Goal: Task Accomplishment & Management: Complete application form

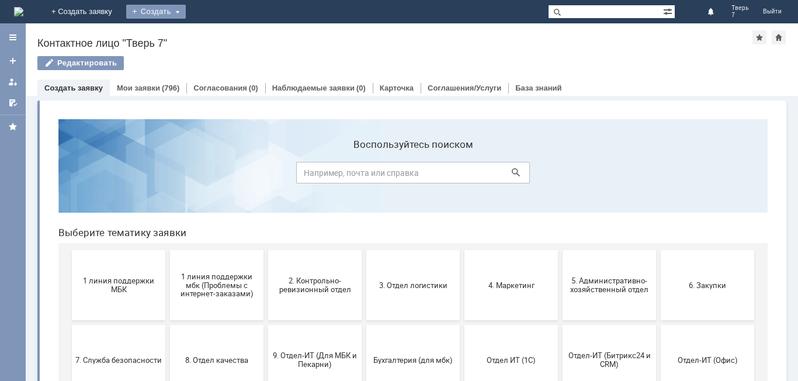
click at [186, 12] on div "Создать" at bounding box center [156, 12] width 60 height 14
click at [217, 29] on link "Заявка" at bounding box center [173, 35] width 89 height 14
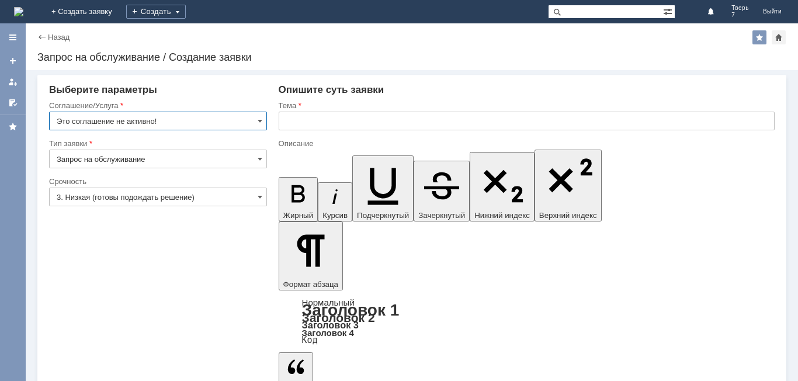
click at [171, 121] on input "Это соглашение не активно!" at bounding box center [158, 121] width 218 height 19
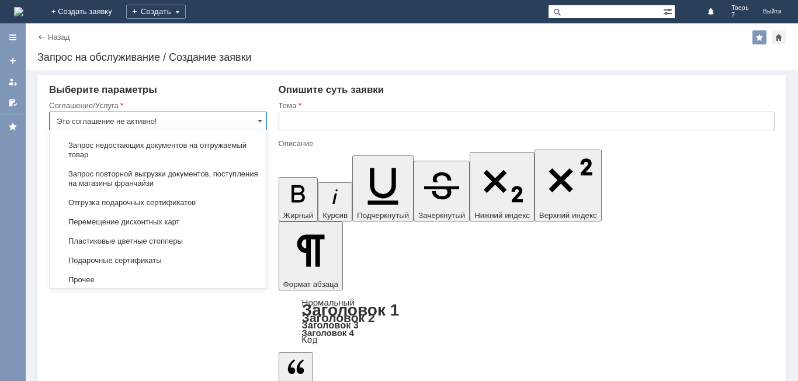
scroll to position [507, 0]
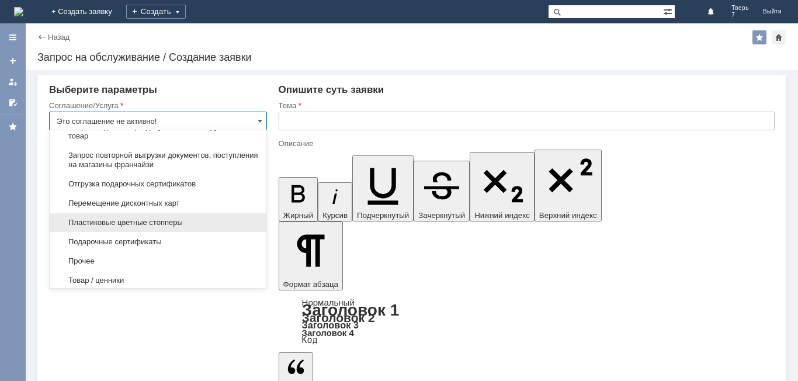
click at [133, 227] on span "Пластиковые цветные стопперы" at bounding box center [158, 222] width 203 height 9
type input "Пластиковые цветные стопперы"
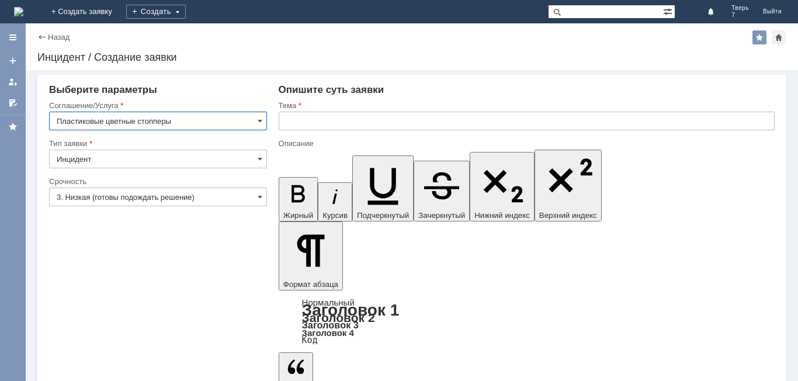
scroll to position [0, 0]
click at [154, 193] on input "3. Низкая (готовы подождать решение)" at bounding box center [158, 197] width 218 height 19
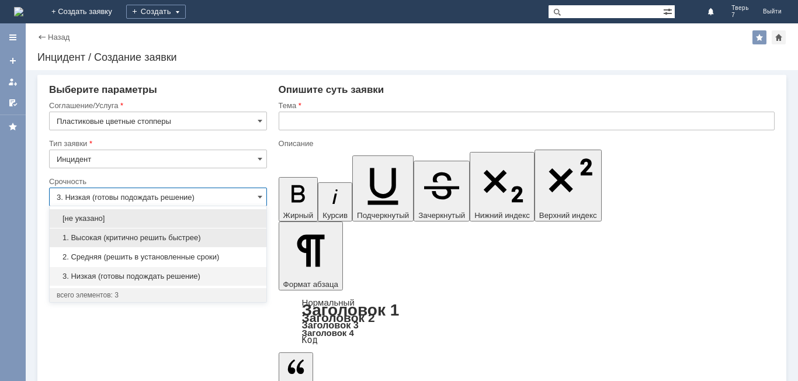
click at [138, 237] on span "1. Высокая (критично решить быстрее)" at bounding box center [158, 237] width 203 height 9
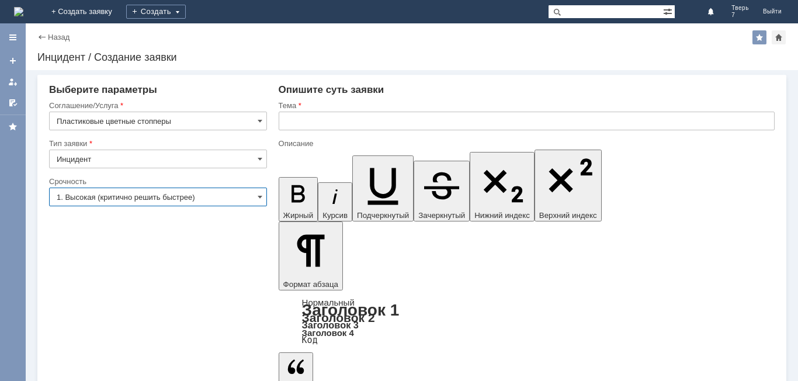
type input "1. Высокая (критично решить быстрее)"
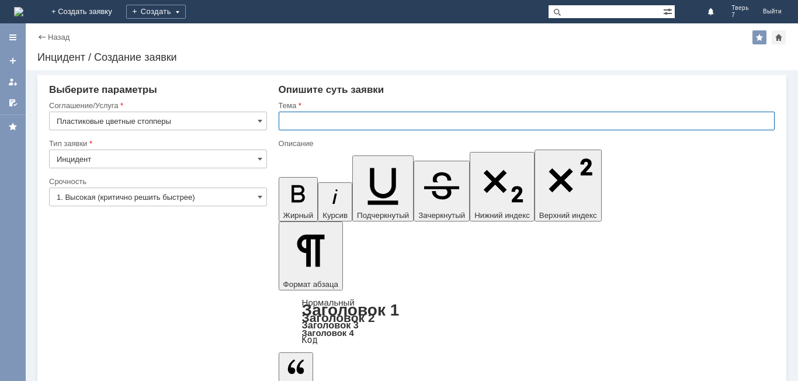
click at [350, 123] on input "text" at bounding box center [527, 121] width 496 height 19
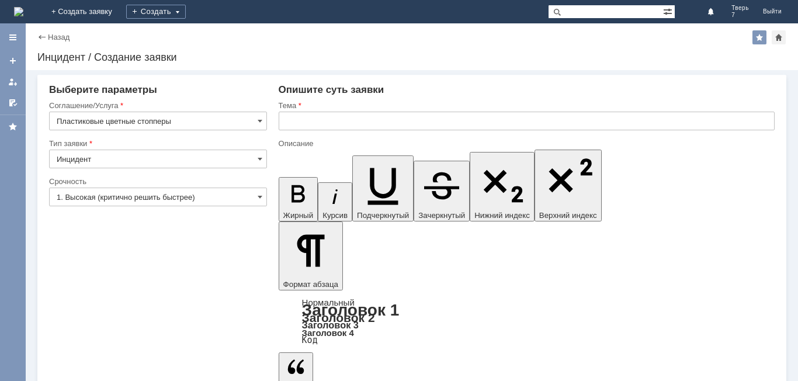
click at [224, 164] on input "Инцидент" at bounding box center [158, 159] width 218 height 19
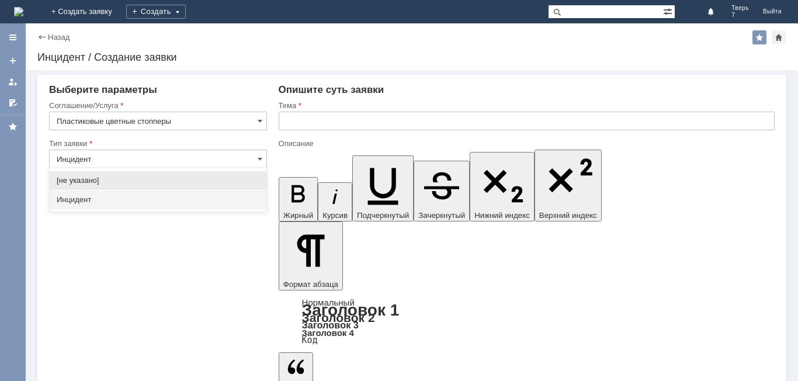
click at [85, 180] on span "[не указано]" at bounding box center [158, 180] width 203 height 9
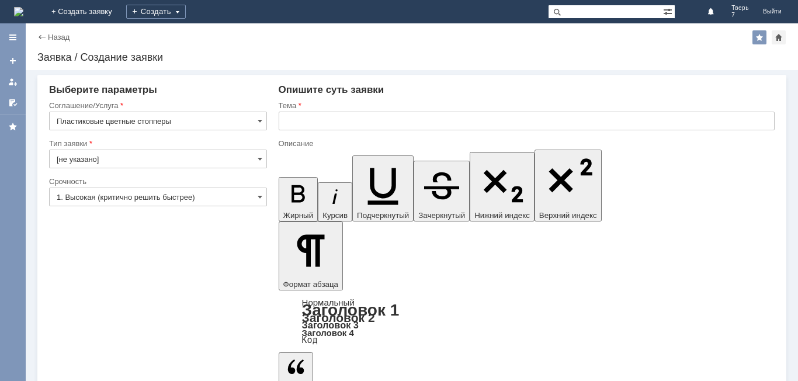
type input "[не указано]"
click at [202, 157] on input "[не указано]" at bounding box center [158, 159] width 218 height 19
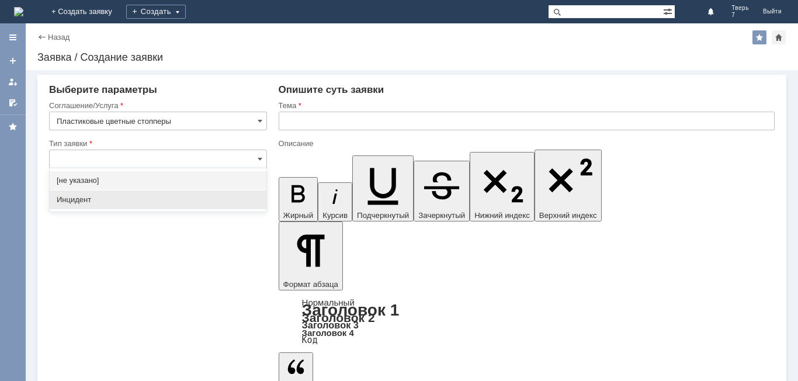
click at [148, 200] on span "Инцидент" at bounding box center [158, 199] width 203 height 9
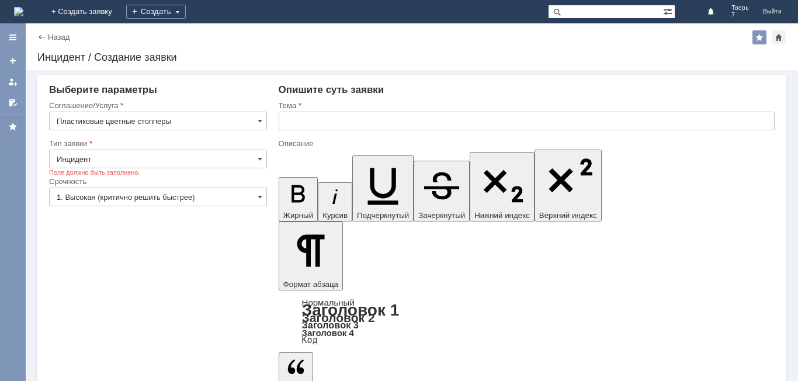
type input "Инцидент"
click at [328, 122] on input "text" at bounding box center [527, 121] width 496 height 19
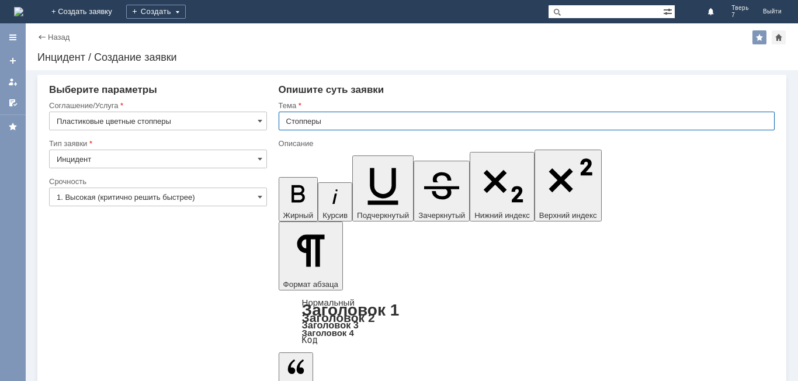
type input "Стопперы"
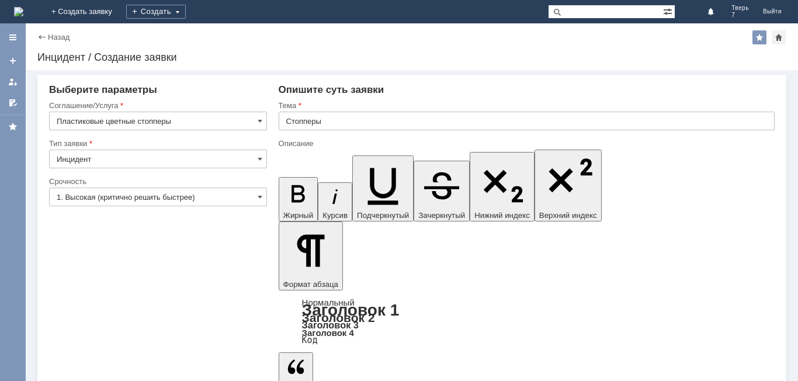
drag, startPoint x: 290, startPoint y: 3237, endPoint x: 297, endPoint y: 3241, distance: 8.1
drag, startPoint x: 293, startPoint y: 3236, endPoint x: 318, endPoint y: 3237, distance: 24.6
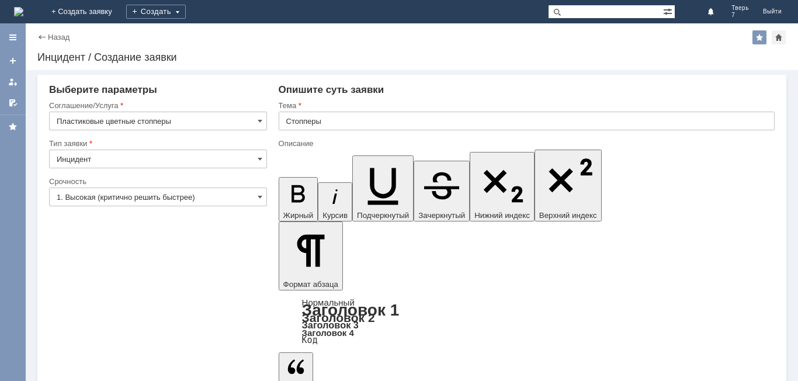
drag, startPoint x: 321, startPoint y: 3256, endPoint x: 318, endPoint y: 3236, distance: 20.2
drag, startPoint x: 314, startPoint y: 3236, endPoint x: 328, endPoint y: 3263, distance: 30.6
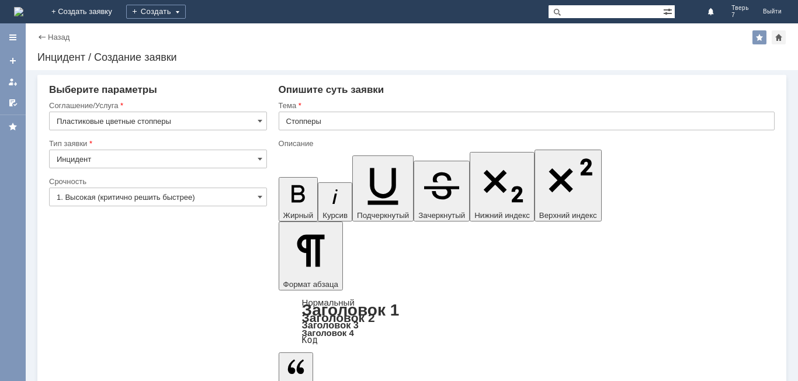
drag, startPoint x: 353, startPoint y: 3237, endPoint x: 379, endPoint y: 3238, distance: 26.3
